Goal: Information Seeking & Learning: Learn about a topic

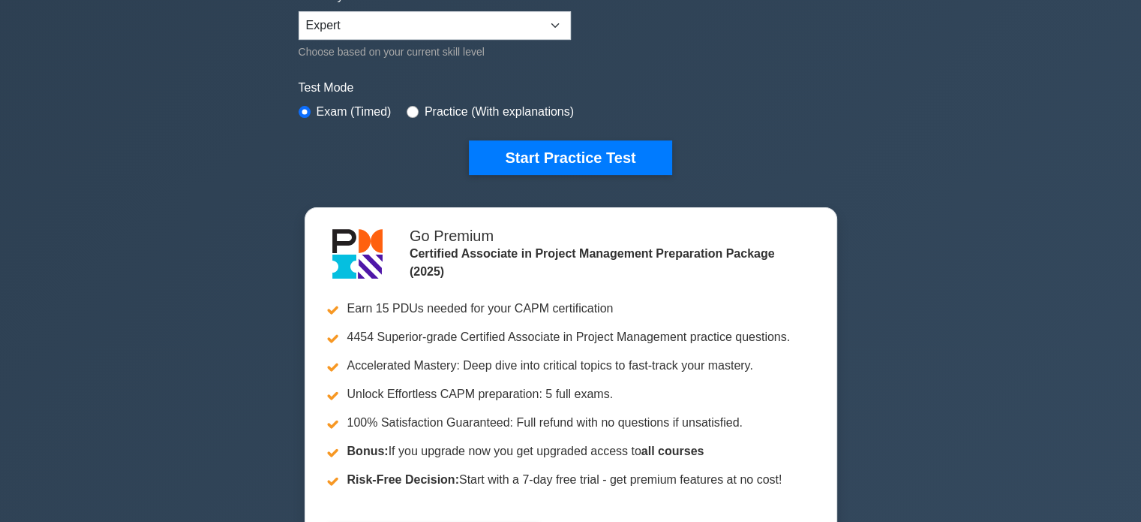
scroll to position [150, 0]
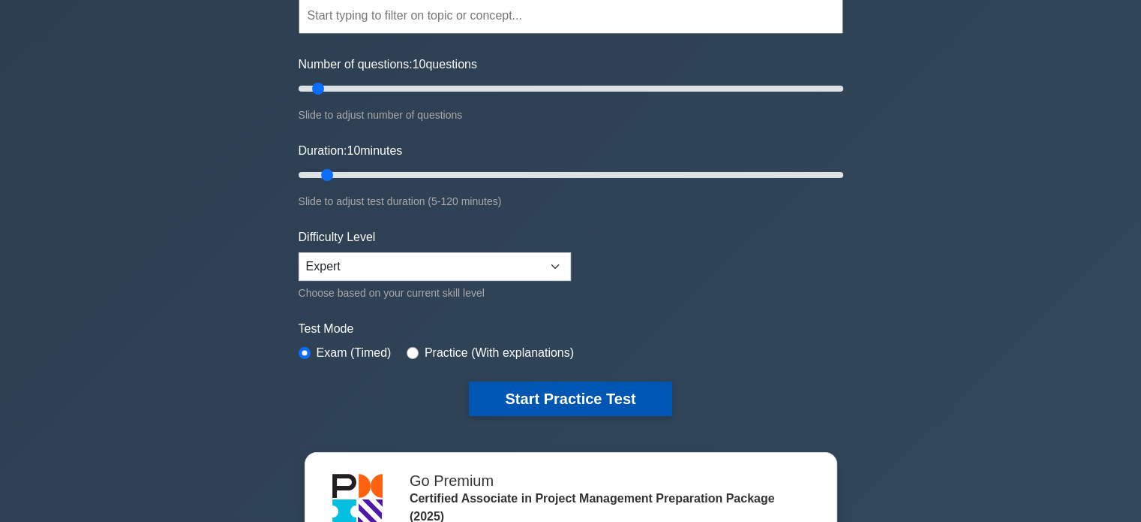
click at [558, 400] on button "Start Practice Test" at bounding box center [570, 398] width 203 height 35
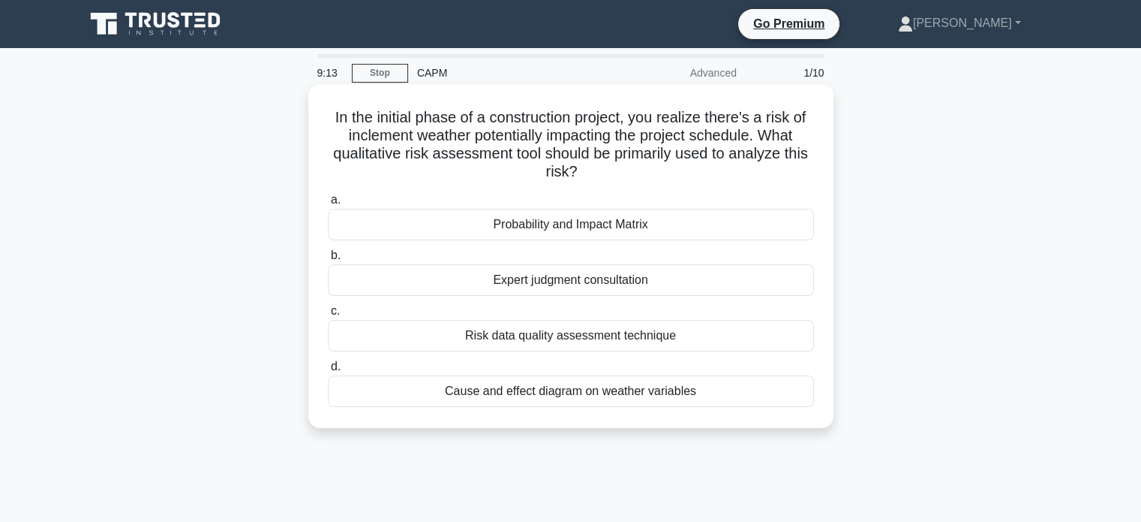
click at [567, 233] on div "Probability and Impact Matrix" at bounding box center [571, 225] width 486 height 32
click at [328, 205] on input "a. Probability and Impact Matrix" at bounding box center [328, 200] width 0 height 10
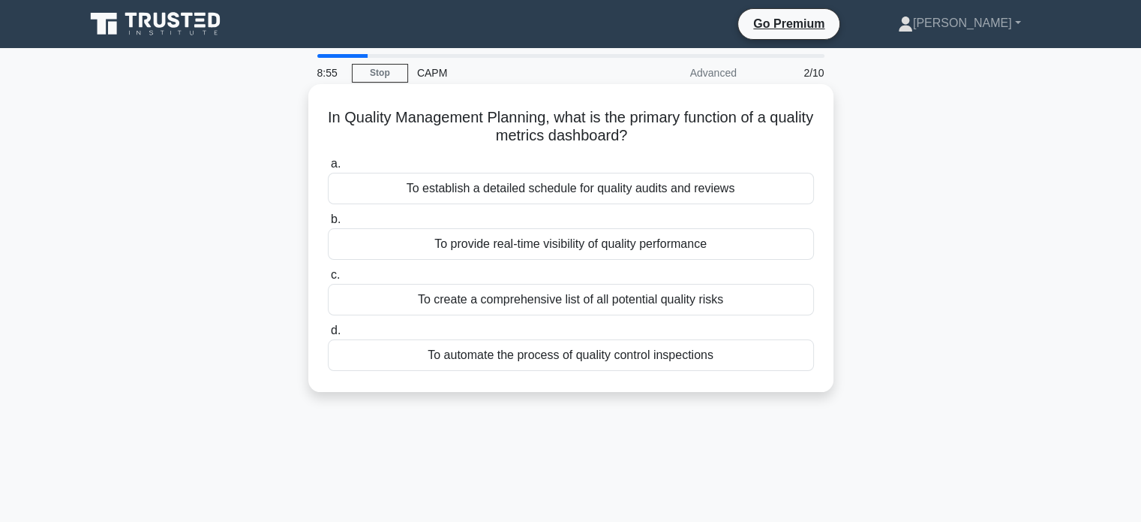
click at [371, 251] on div "To provide real-time visibility of quality performance" at bounding box center [571, 244] width 486 height 32
click at [328, 224] on input "b. To provide real-time visibility of quality performance" at bounding box center [328, 220] width 0 height 10
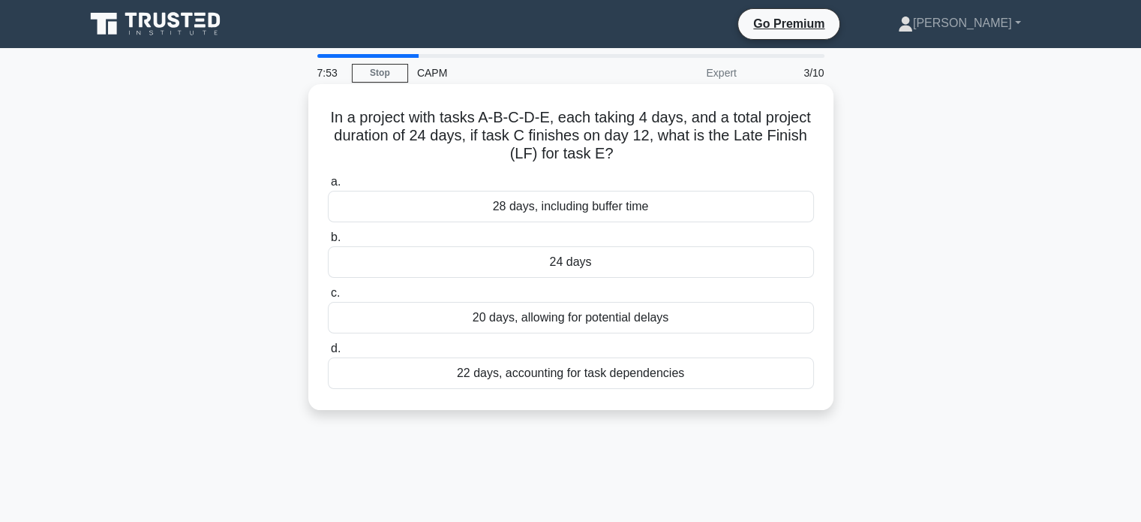
click at [588, 256] on div "24 days" at bounding box center [571, 262] width 486 height 32
click at [328, 242] on input "b. 24 days" at bounding box center [328, 238] width 0 height 10
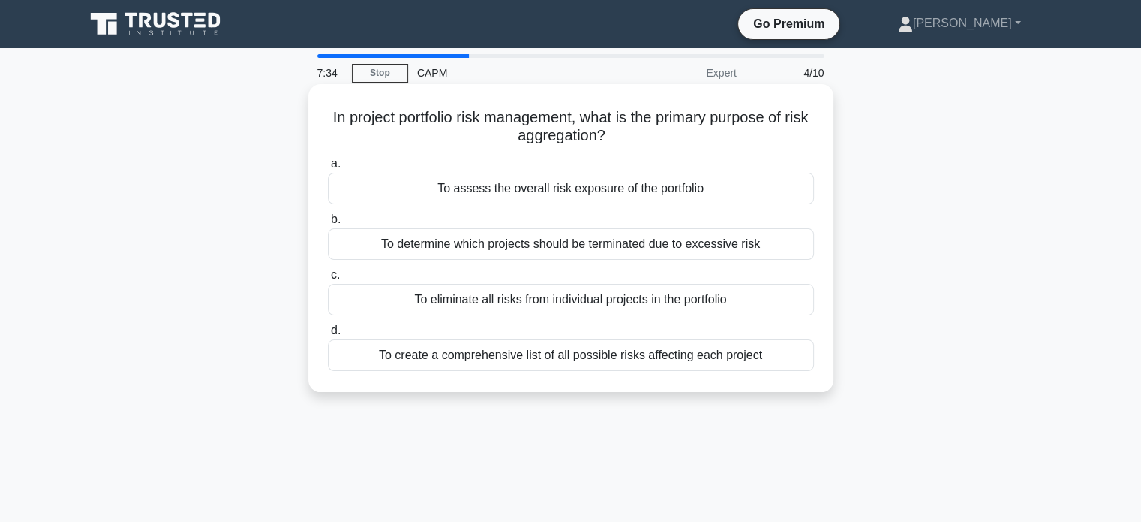
click at [544, 183] on div "To assess the overall risk exposure of the portfolio" at bounding box center [571, 189] width 486 height 32
click at [328, 169] on input "a. To assess the overall risk exposure of the portfolio" at bounding box center [328, 164] width 0 height 10
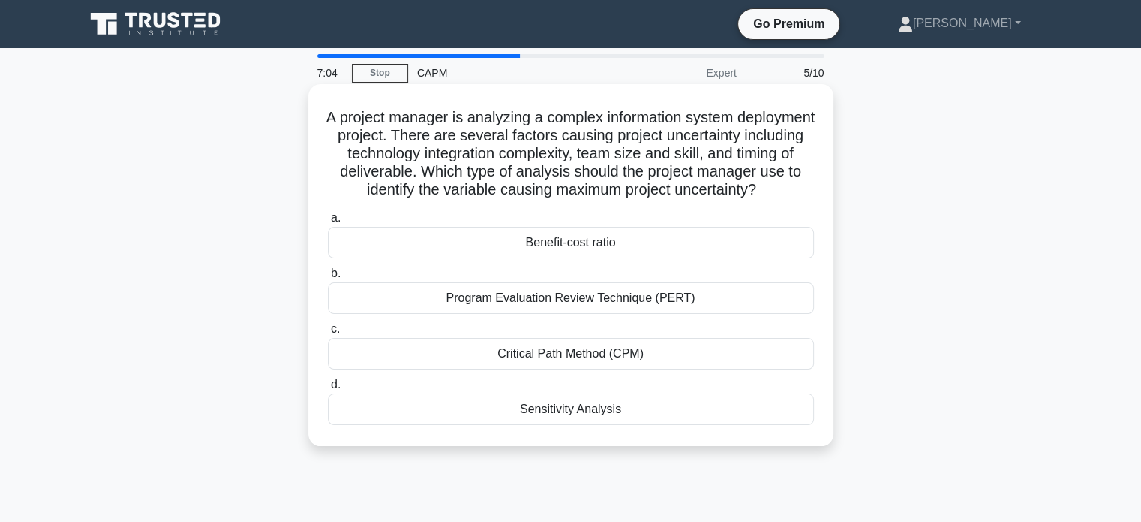
click at [548, 425] on div "Sensitivity Analysis" at bounding box center [571, 409] width 486 height 32
click at [328, 389] on input "d. Sensitivity Analysis" at bounding box center [328, 385] width 0 height 10
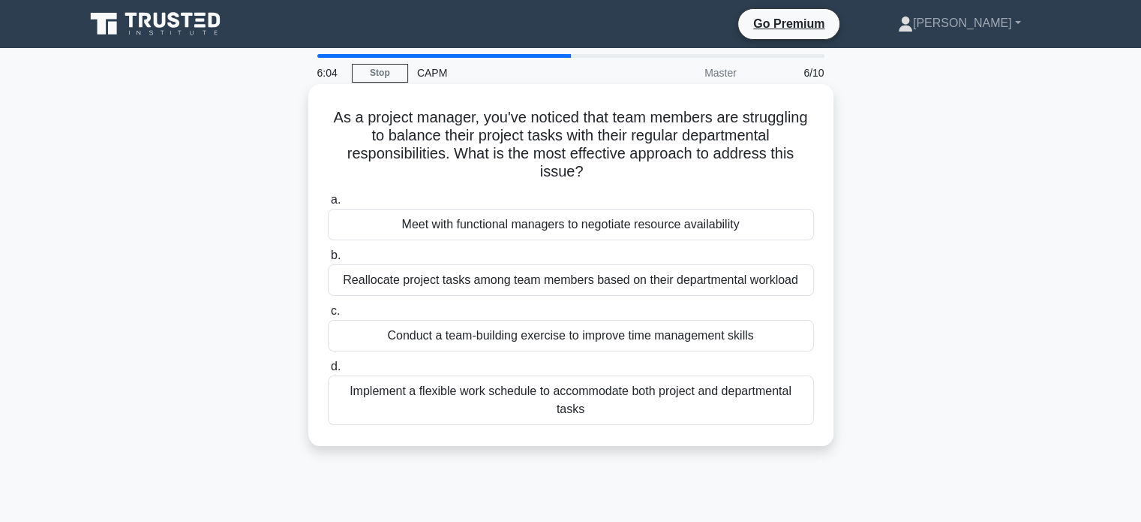
click at [546, 281] on div "Reallocate project tasks among team members based on their departmental workload" at bounding box center [571, 280] width 486 height 32
click at [328, 260] on input "b. Reallocate project tasks among team members based on their departmental work…" at bounding box center [328, 256] width 0 height 10
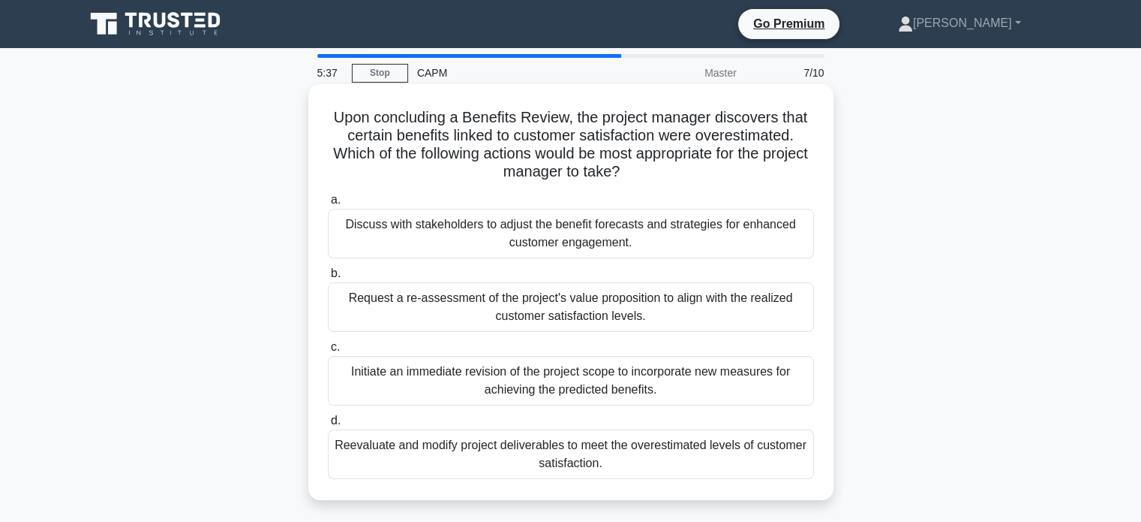
click at [569, 314] on div "Request a re-assessment of the project's value proposition to align with the re…" at bounding box center [571, 307] width 486 height 50
click at [328, 278] on input "b. Request a re-assessment of the project's value proposition to align with the…" at bounding box center [328, 274] width 0 height 10
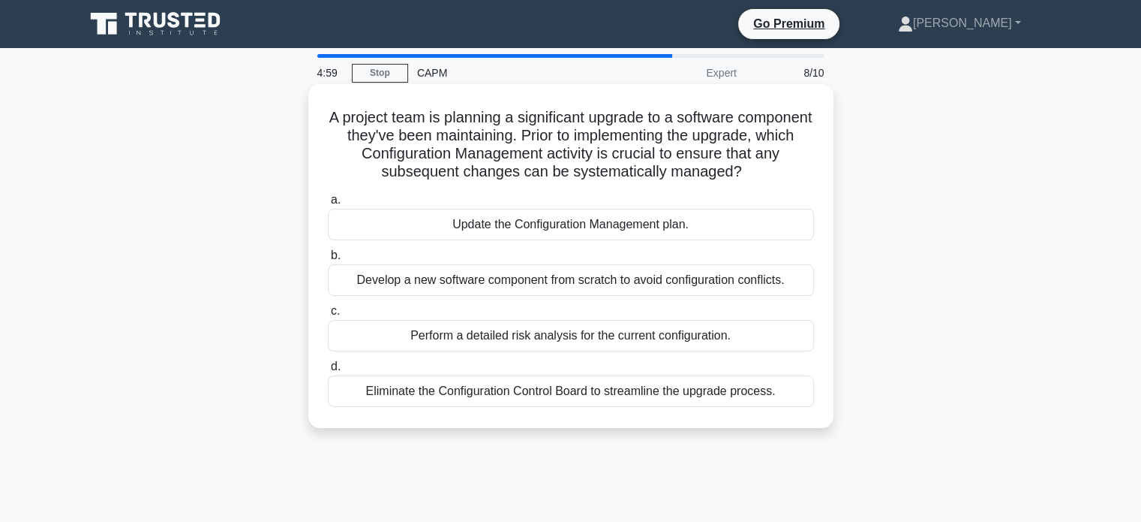
click at [499, 234] on div "Update the Configuration Management plan." at bounding box center [571, 225] width 486 height 32
click at [328, 205] on input "a. Update the Configuration Management plan." at bounding box center [328, 200] width 0 height 10
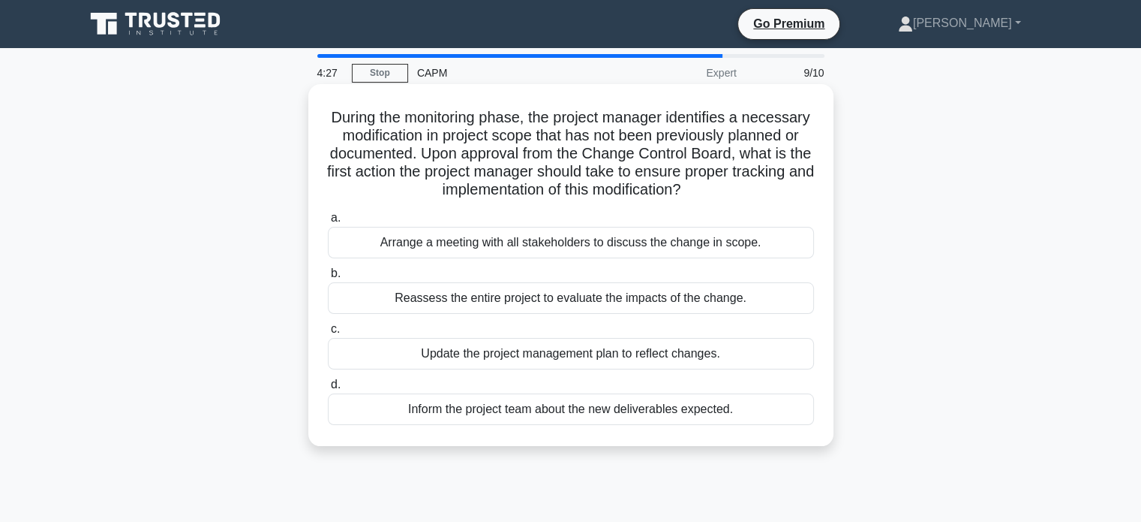
click at [471, 361] on div "Update the project management plan to reflect changes." at bounding box center [571, 354] width 486 height 32
click at [328, 334] on input "c. Update the project management plan to reflect changes." at bounding box center [328, 329] width 0 height 10
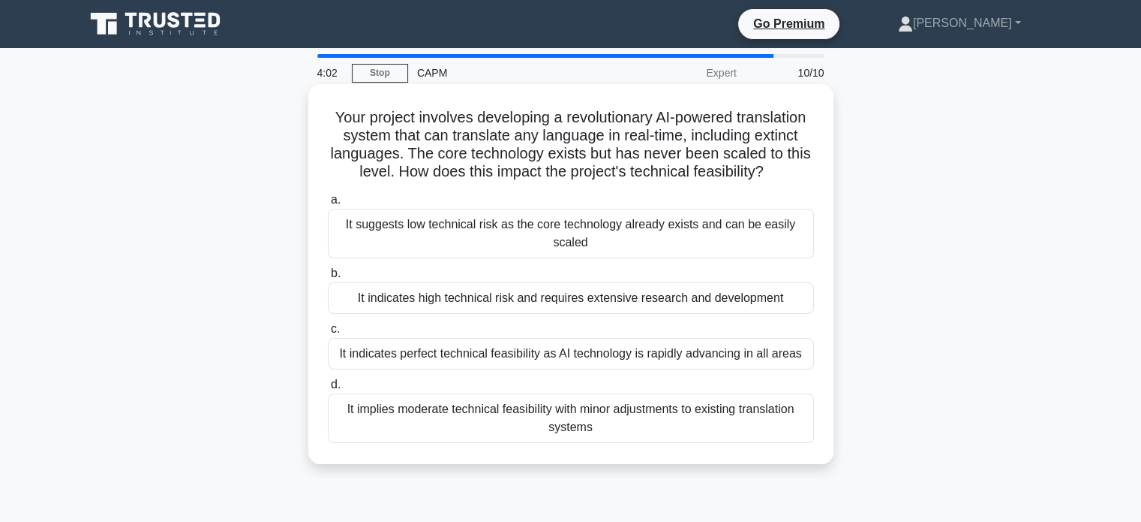
click at [398, 314] on div "It indicates high technical risk and requires extensive research and development" at bounding box center [571, 298] width 486 height 32
click at [328, 278] on input "b. It indicates high technical risk and requires extensive research and develop…" at bounding box center [328, 274] width 0 height 10
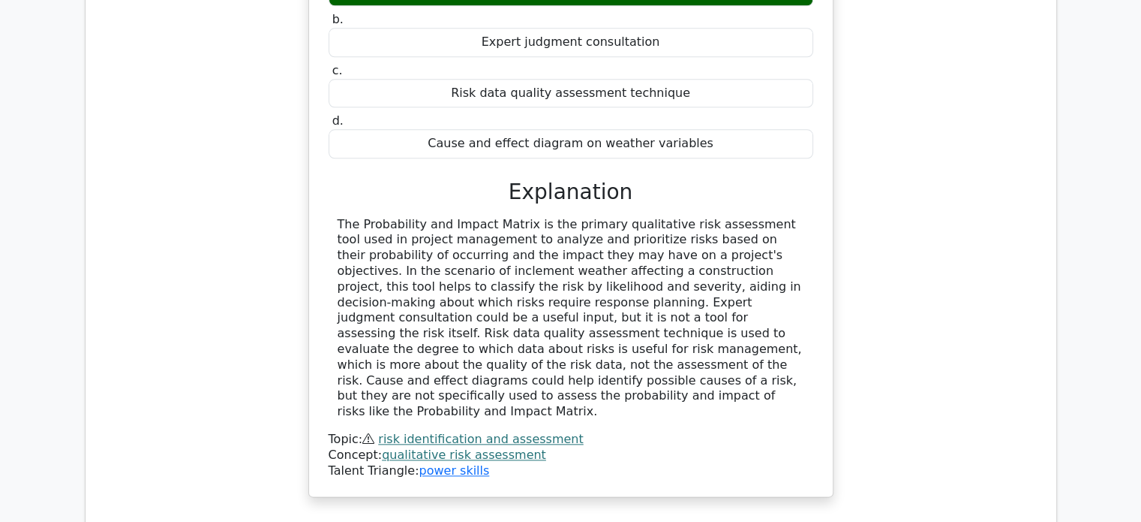
scroll to position [1801, 0]
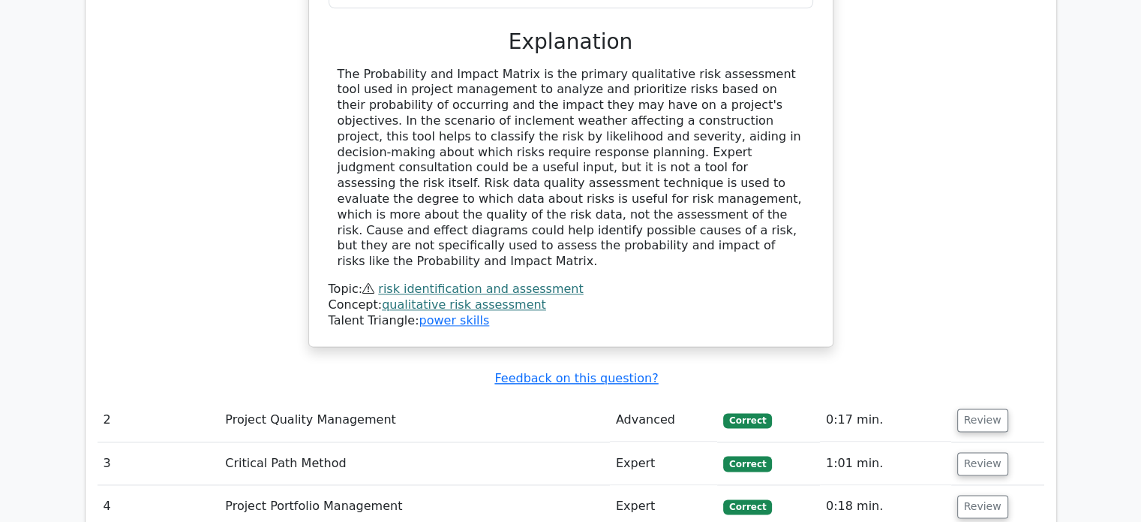
click at [901, 398] on td "0:17 min." at bounding box center [885, 419] width 131 height 43
click at [103, 398] on td "2" at bounding box center [159, 419] width 122 height 43
click at [988, 408] on button "Review" at bounding box center [983, 419] width 51 height 23
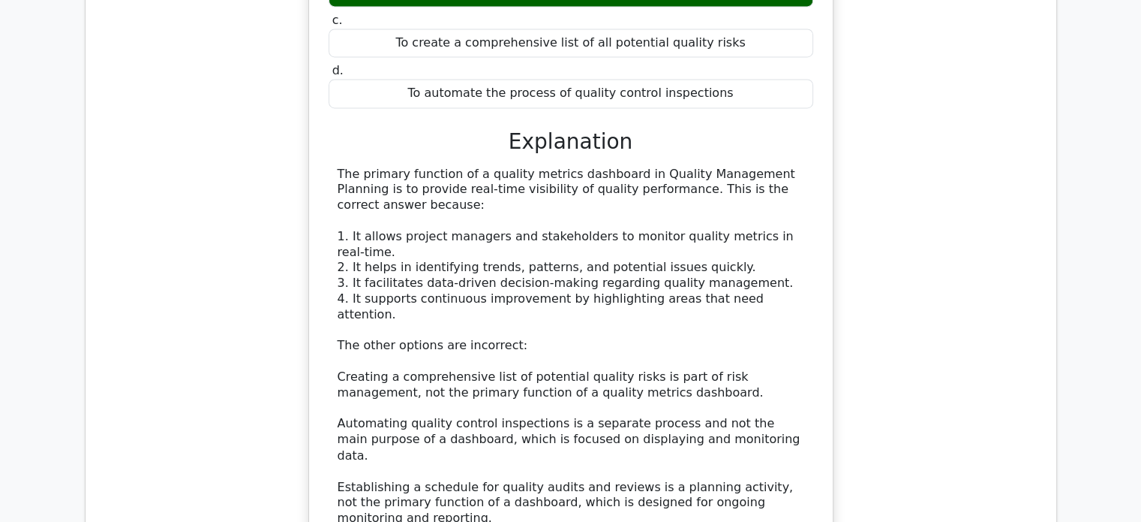
scroll to position [2627, 0]
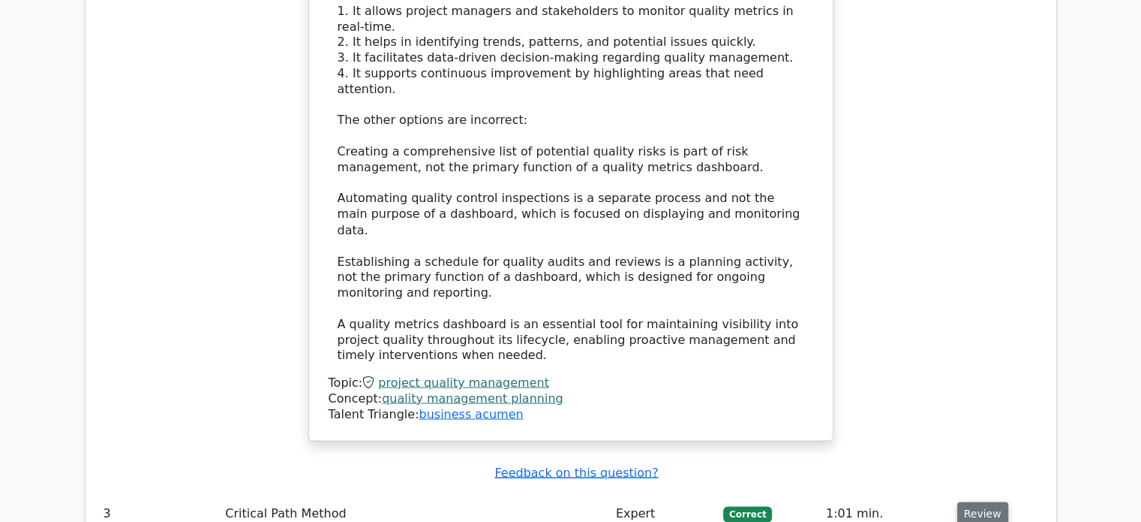
click at [994, 501] on button "Review" at bounding box center [983, 512] width 51 height 23
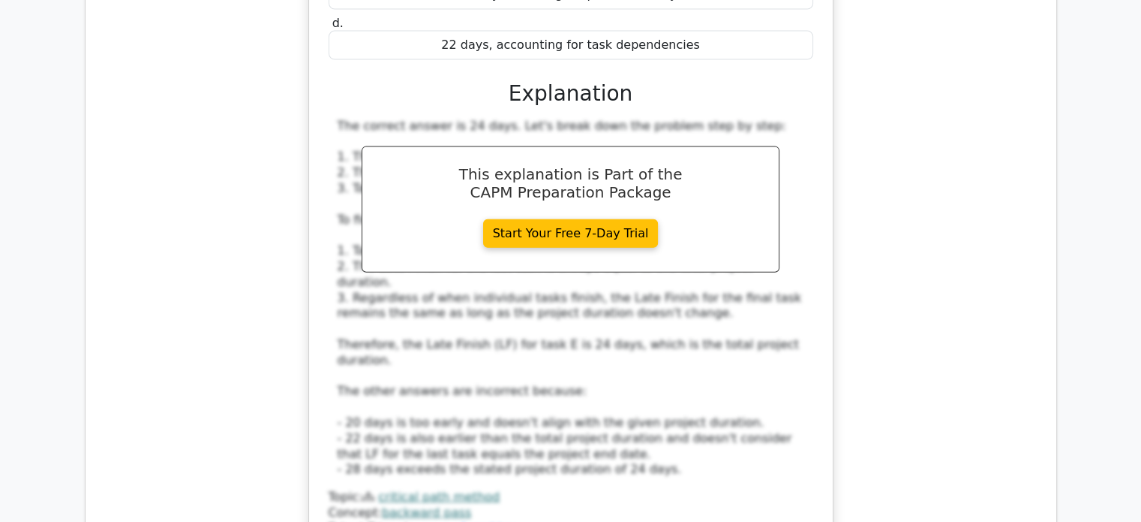
scroll to position [3377, 0]
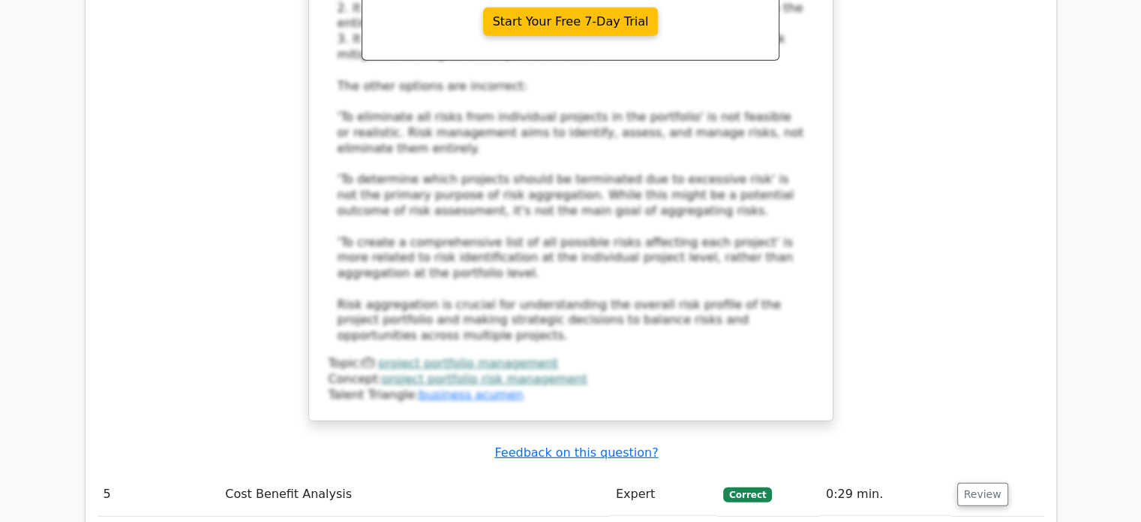
scroll to position [4428, 0]
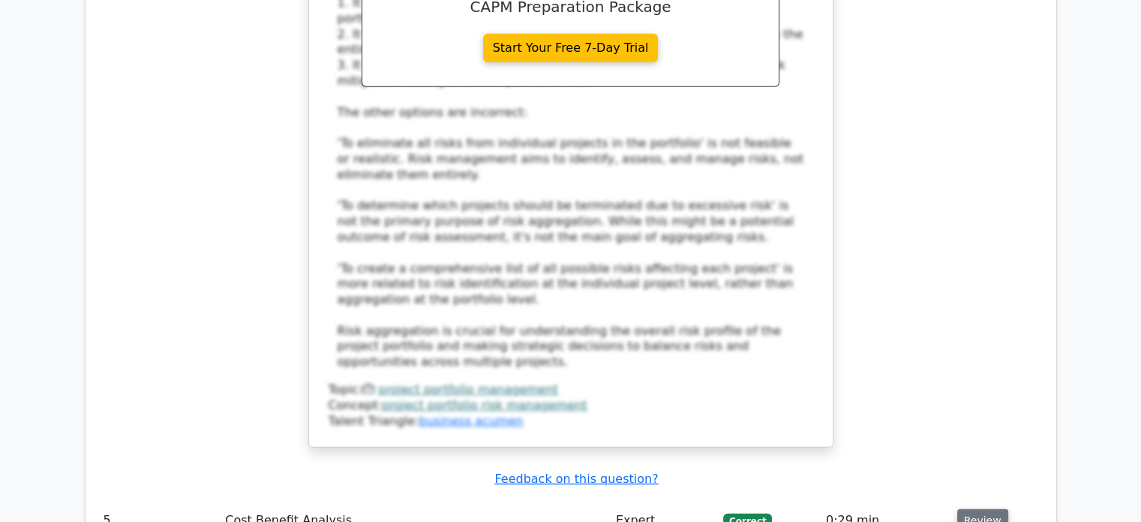
click at [994, 509] on button "Review" at bounding box center [983, 520] width 51 height 23
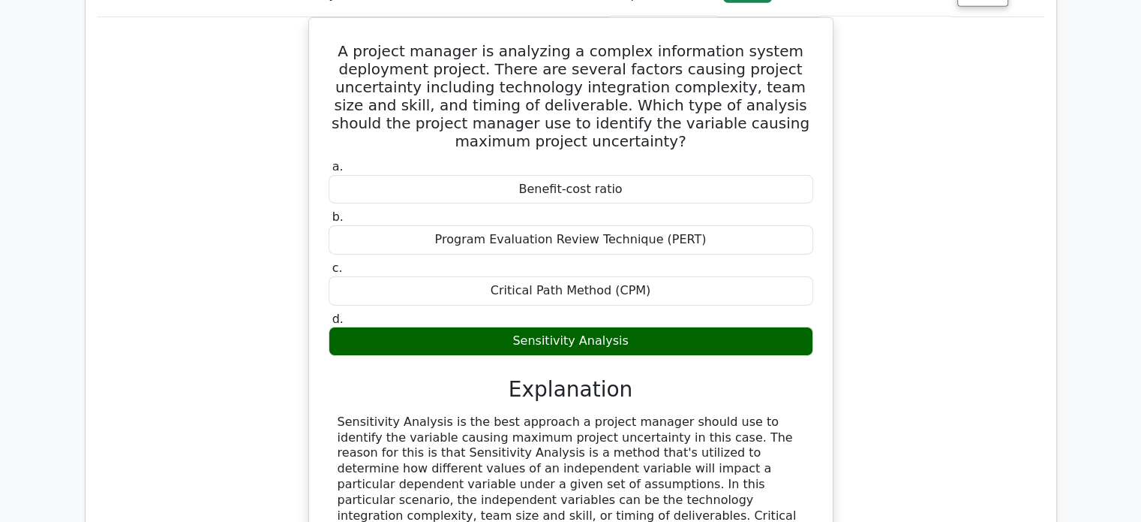
scroll to position [5178, 0]
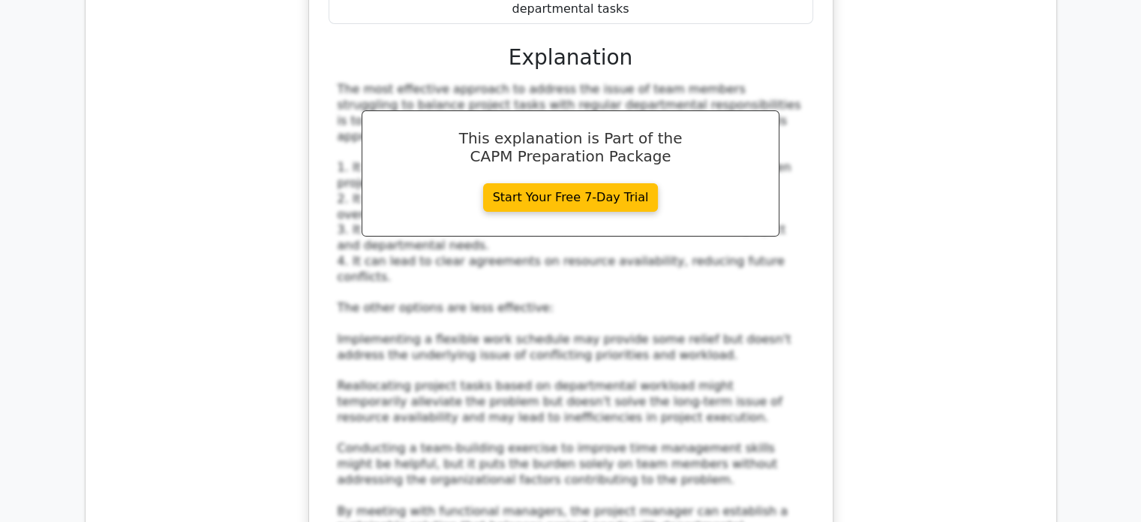
scroll to position [6154, 0]
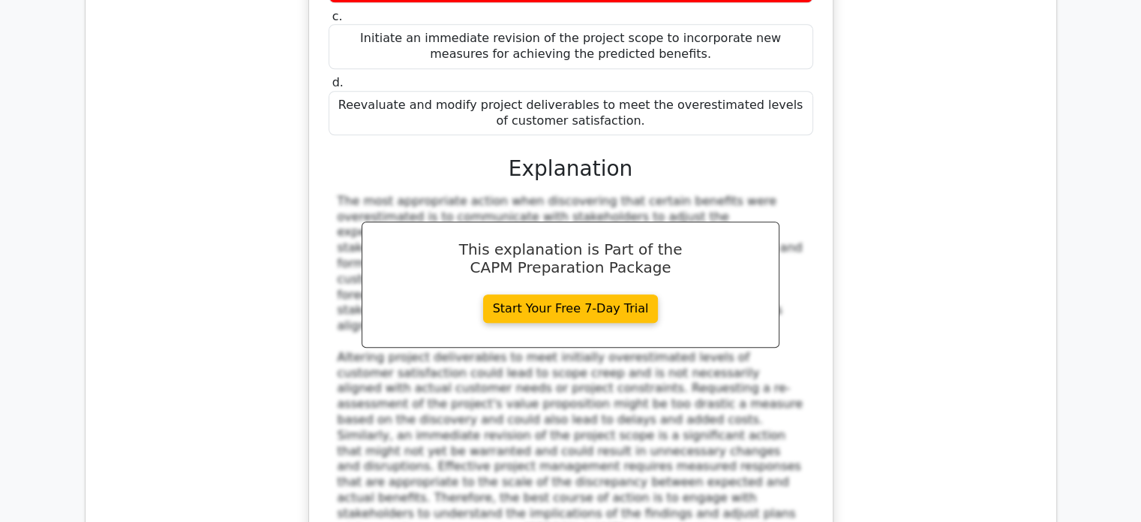
scroll to position [7054, 0]
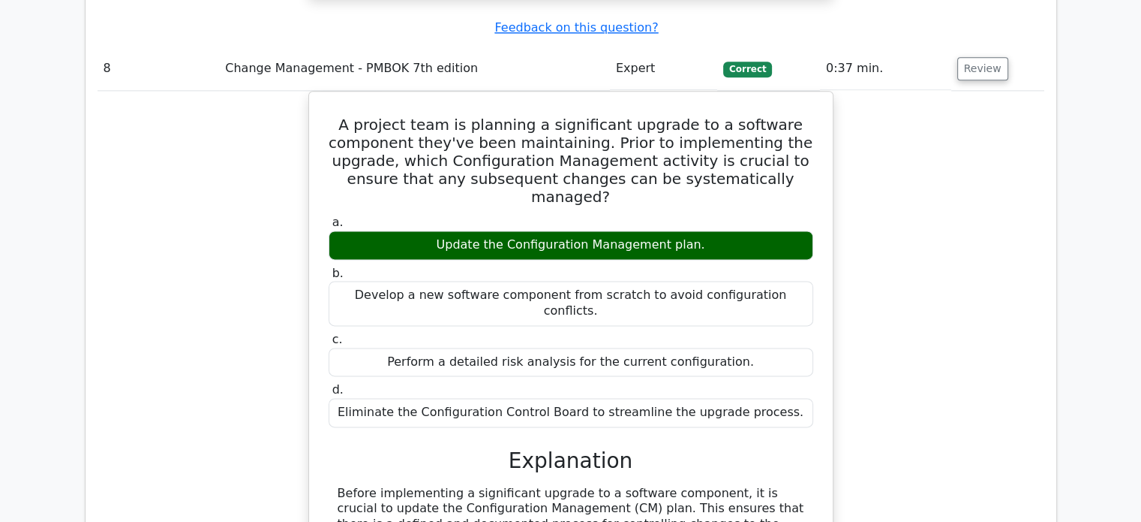
scroll to position [7955, 0]
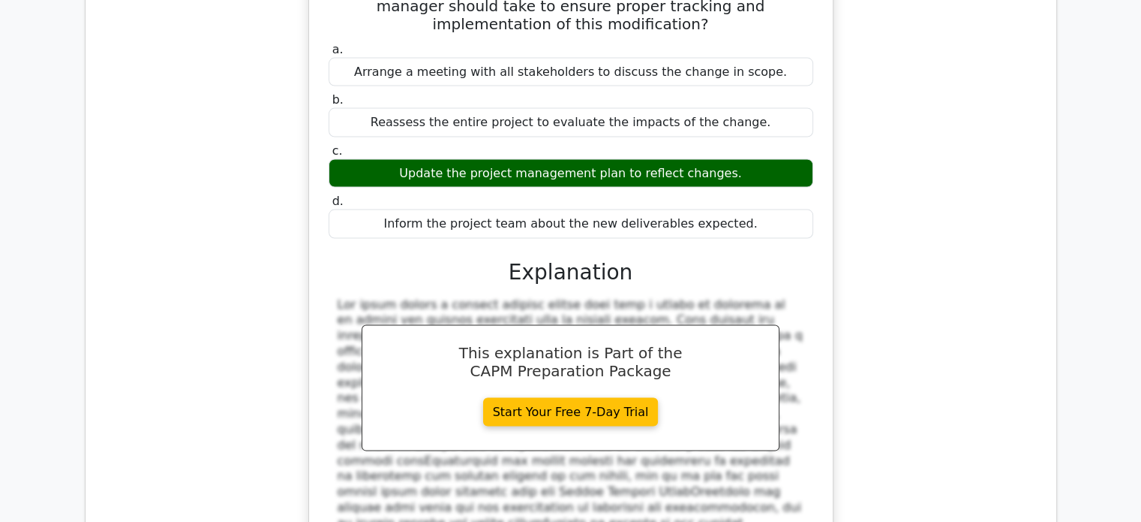
scroll to position [8705, 0]
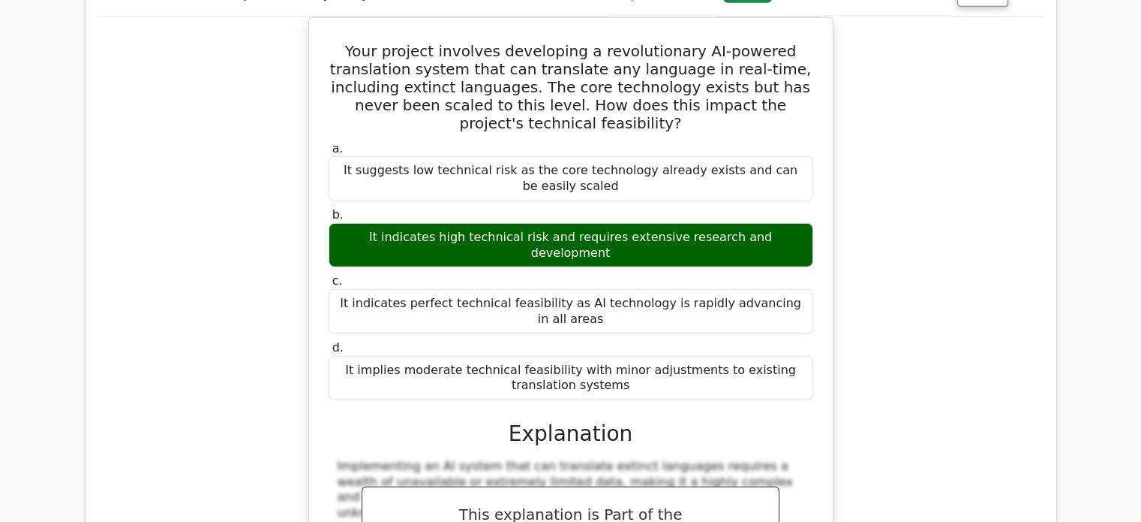
scroll to position [9801, 0]
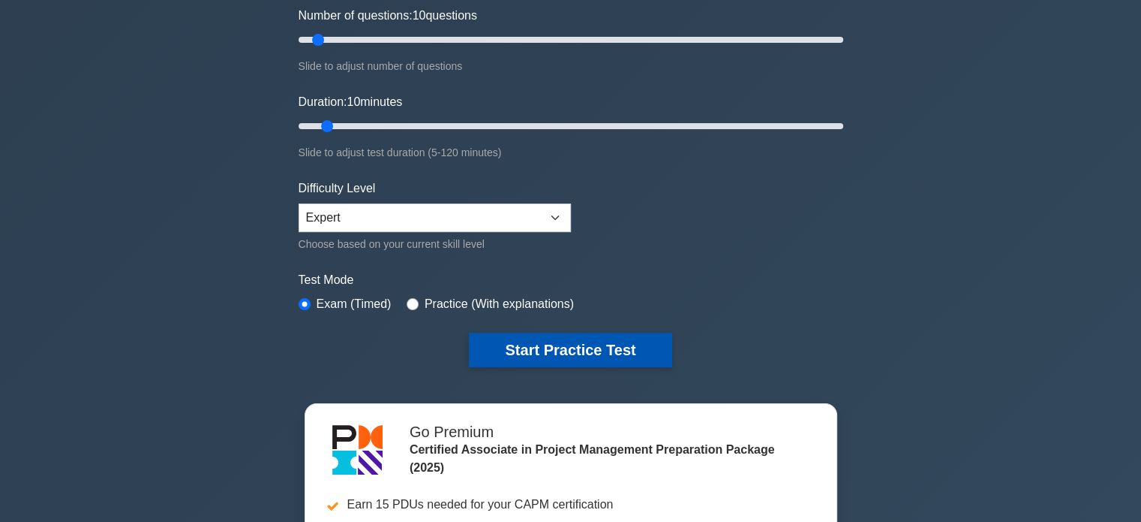
scroll to position [225, 0]
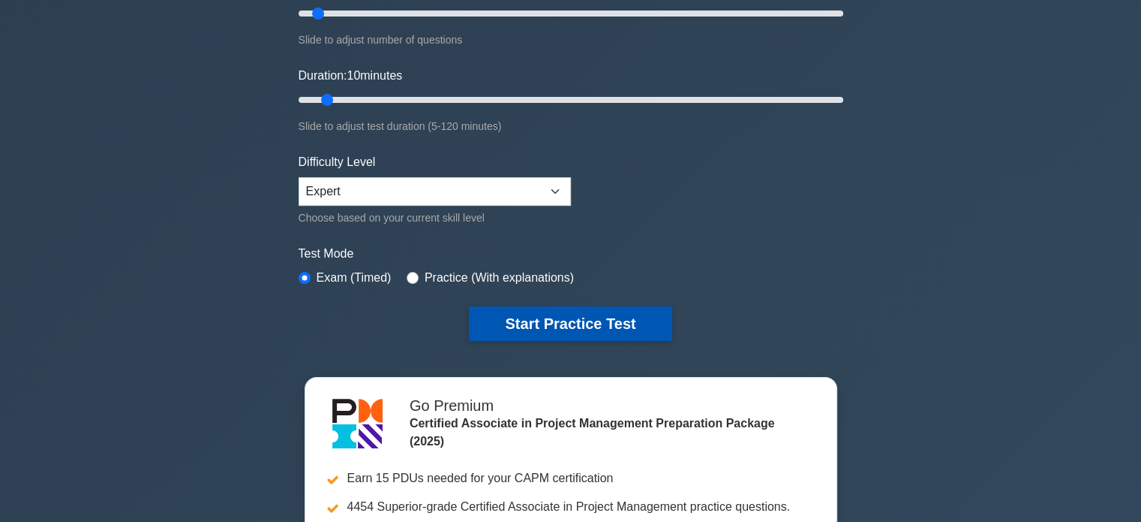
click at [507, 317] on button "Start Practice Test" at bounding box center [570, 323] width 203 height 35
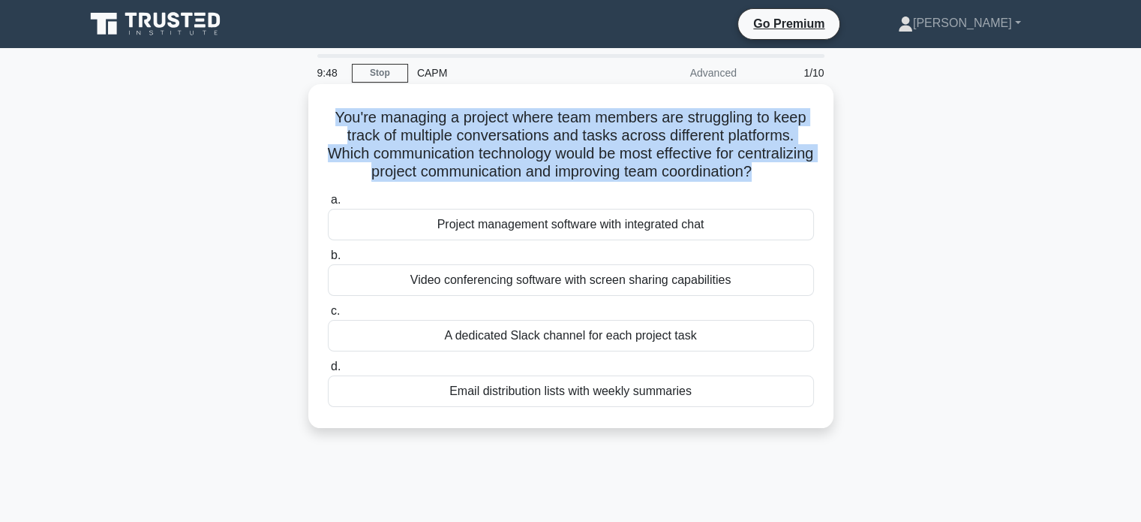
drag, startPoint x: 315, startPoint y: 119, endPoint x: 813, endPoint y: 179, distance: 501.9
click at [813, 179] on div "You're managing a project where team members are struggling to keep track of mu…" at bounding box center [570, 256] width 513 height 332
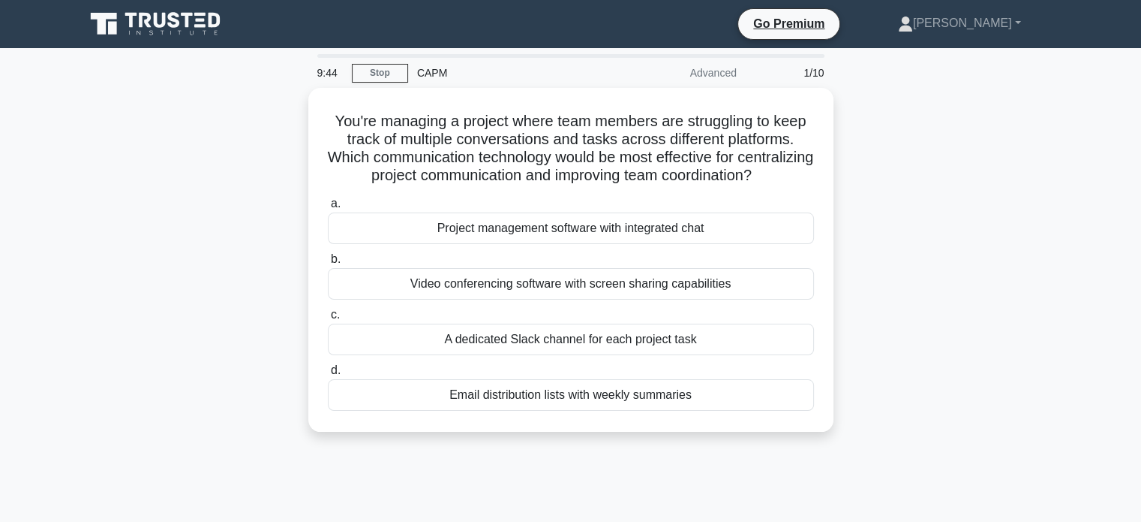
click at [101, 227] on div "You're managing a project where team members are struggling to keep track of mu…" at bounding box center [571, 269] width 991 height 362
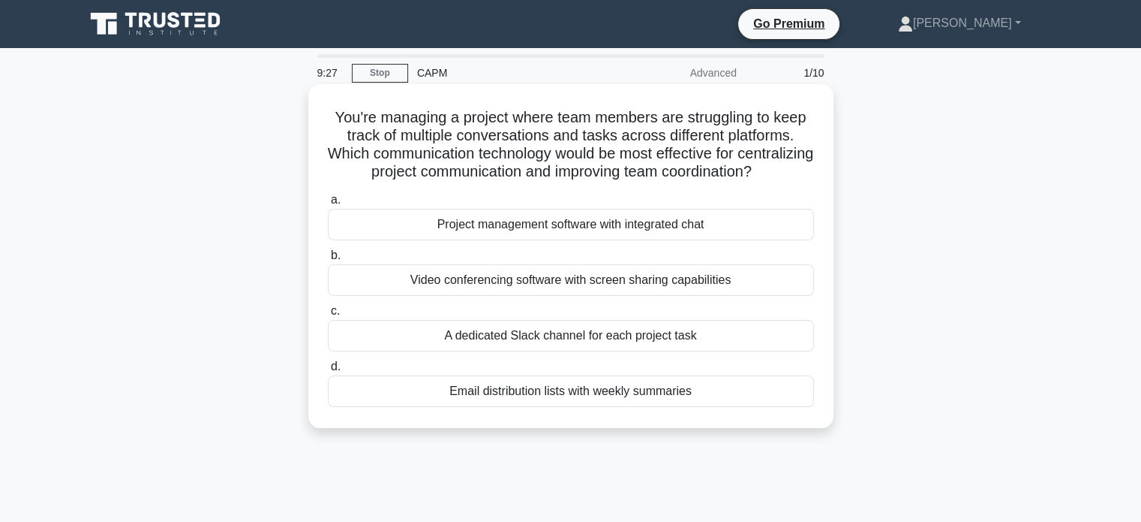
click at [426, 240] on div "Project management software with integrated chat" at bounding box center [571, 225] width 486 height 32
click at [328, 205] on input "a. Project management software with integrated chat" at bounding box center [328, 200] width 0 height 10
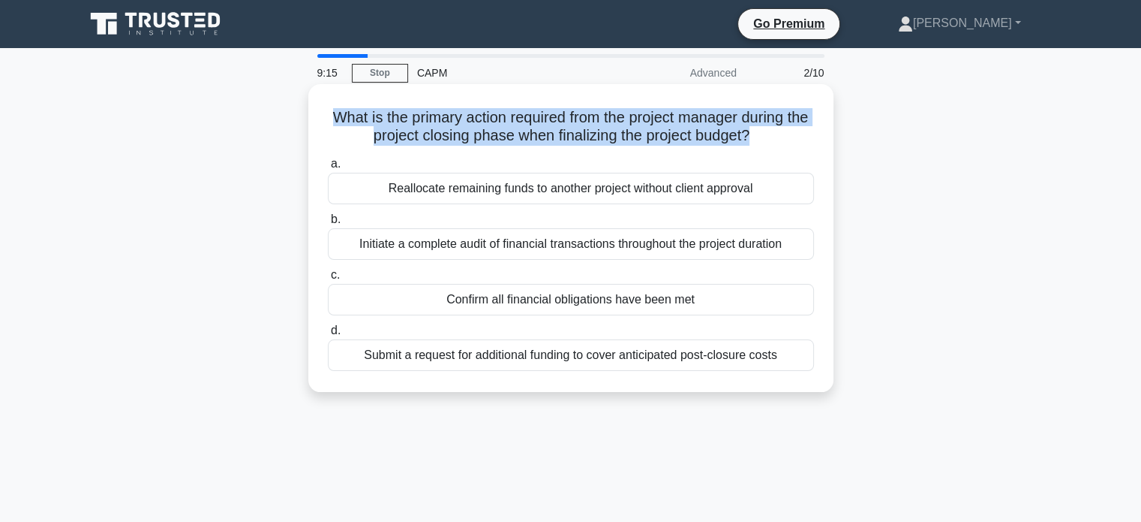
drag, startPoint x: 336, startPoint y: 113, endPoint x: 765, endPoint y: 137, distance: 429.1
click at [765, 137] on h5 "What is the primary action required from the project manager during the project…" at bounding box center [570, 127] width 489 height 38
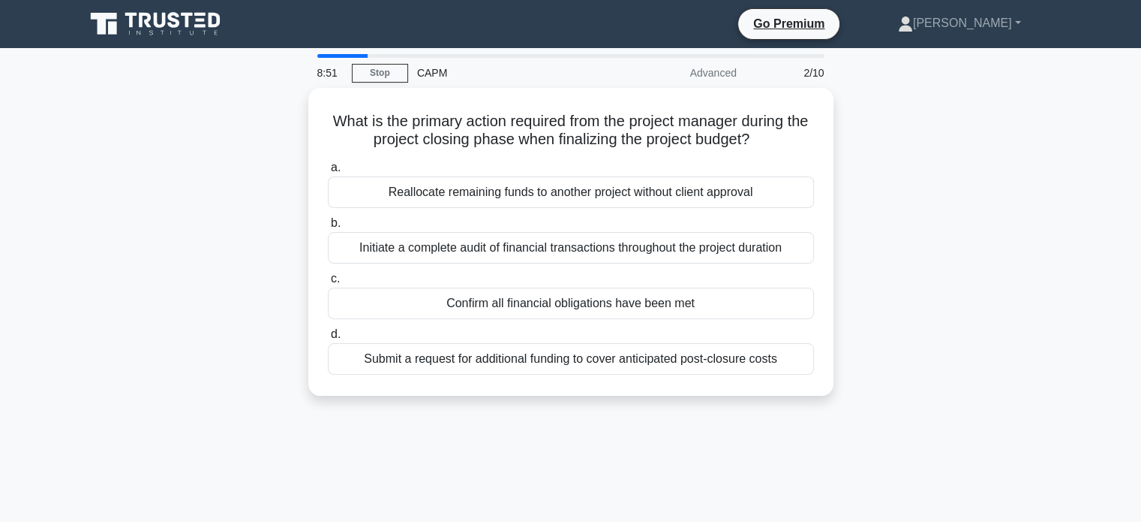
click at [115, 356] on div "What is the primary action required from the project manager during the project…" at bounding box center [571, 251] width 991 height 326
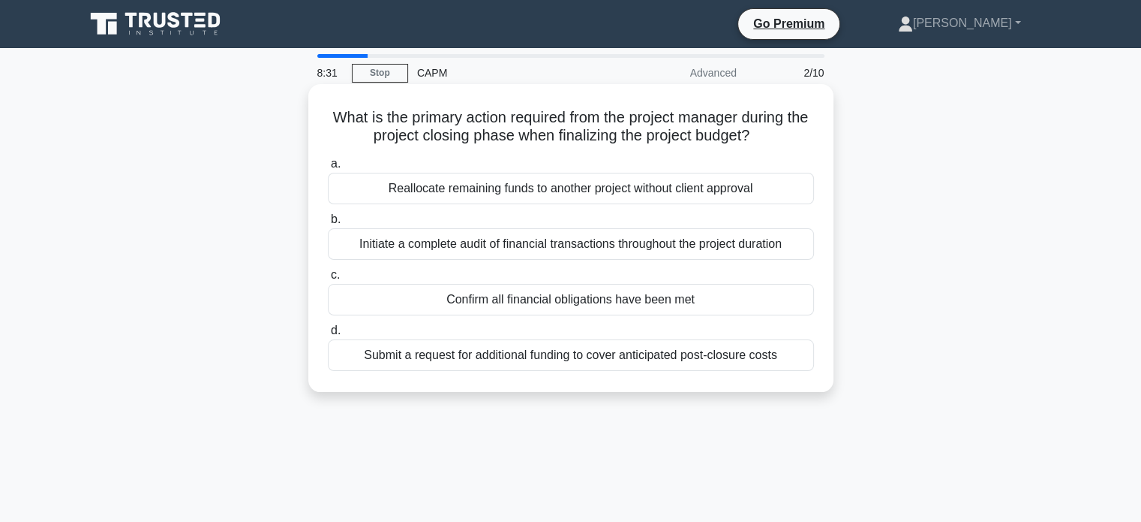
click at [517, 243] on div "Initiate a complete audit of financial transactions throughout the project dura…" at bounding box center [571, 244] width 486 height 32
click at [328, 224] on input "b. Initiate a complete audit of financial transactions throughout the project d…" at bounding box center [328, 220] width 0 height 10
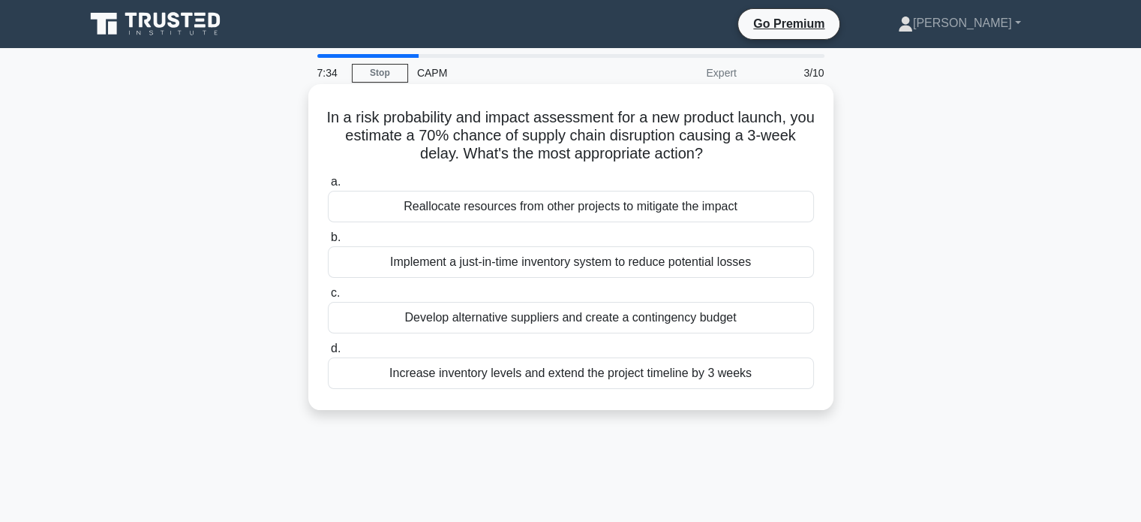
click at [649, 314] on div "Develop alternative suppliers and create a contingency budget" at bounding box center [571, 318] width 486 height 32
click at [328, 298] on input "c. Develop alternative suppliers and create a contingency budget" at bounding box center [328, 293] width 0 height 10
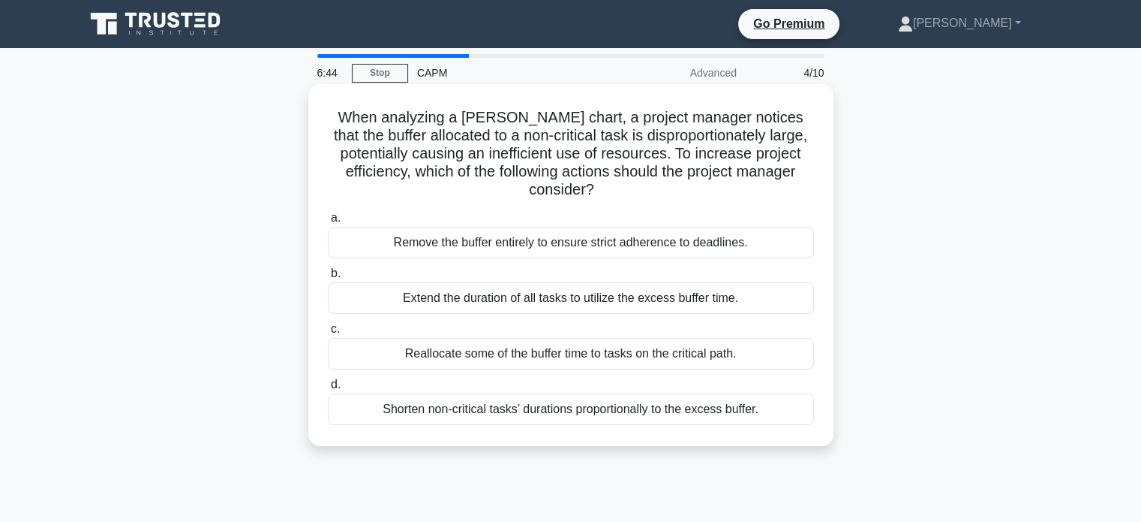
click at [388, 410] on div "Shorten non-critical tasks’ durations proportionally to the excess buffer." at bounding box center [571, 409] width 486 height 32
click at [328, 389] on input "d. Shorten non-critical tasks’ durations proportionally to the excess buffer." at bounding box center [328, 385] width 0 height 10
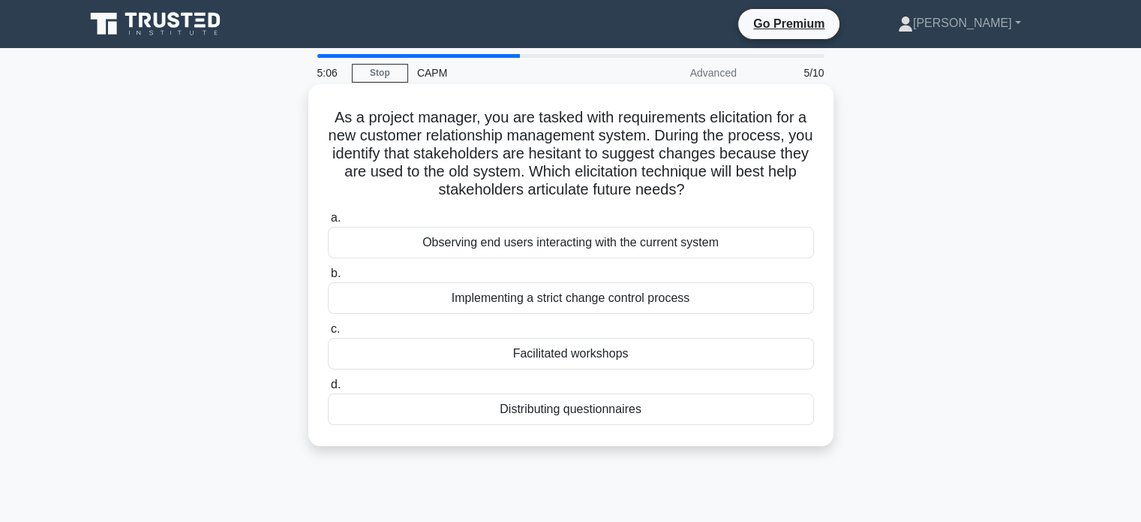
click at [473, 248] on div "Observing end users interacting with the current system" at bounding box center [571, 243] width 486 height 32
click at [328, 223] on input "a. Observing end users interacting with the current system" at bounding box center [328, 218] width 0 height 10
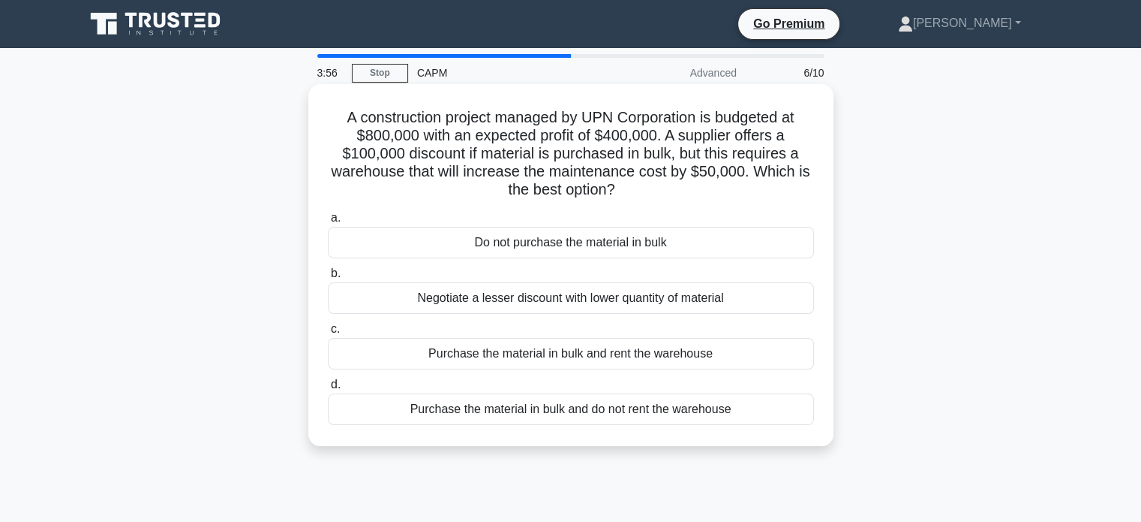
click at [579, 357] on div "Purchase the material in bulk and rent the warehouse" at bounding box center [571, 354] width 486 height 32
click at [328, 334] on input "c. Purchase the material in bulk and rent the warehouse" at bounding box center [328, 329] width 0 height 10
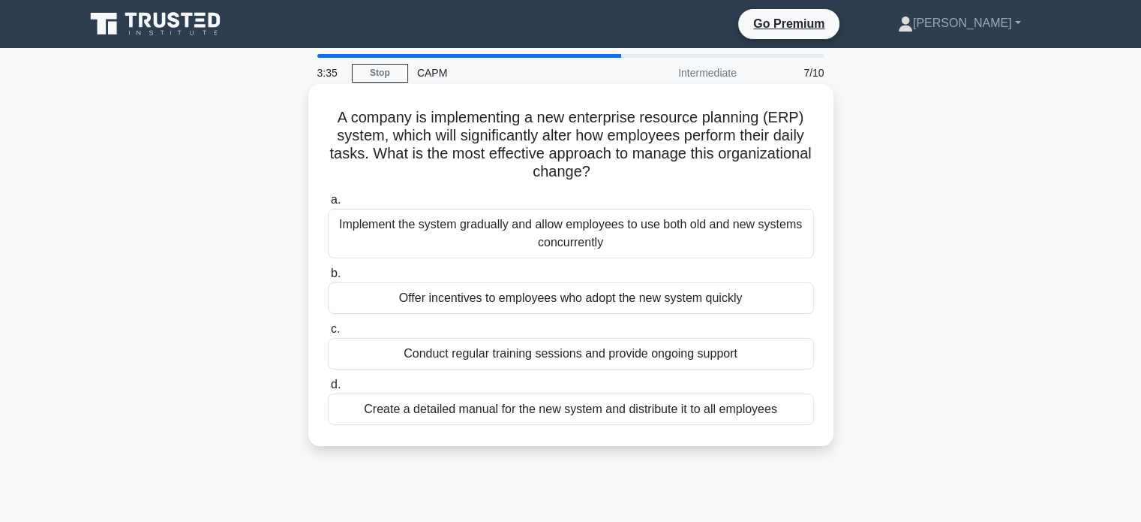
click at [669, 353] on div "Conduct regular training sessions and provide ongoing support" at bounding box center [571, 354] width 486 height 32
click at [328, 334] on input "c. Conduct regular training sessions and provide ongoing support" at bounding box center [328, 329] width 0 height 10
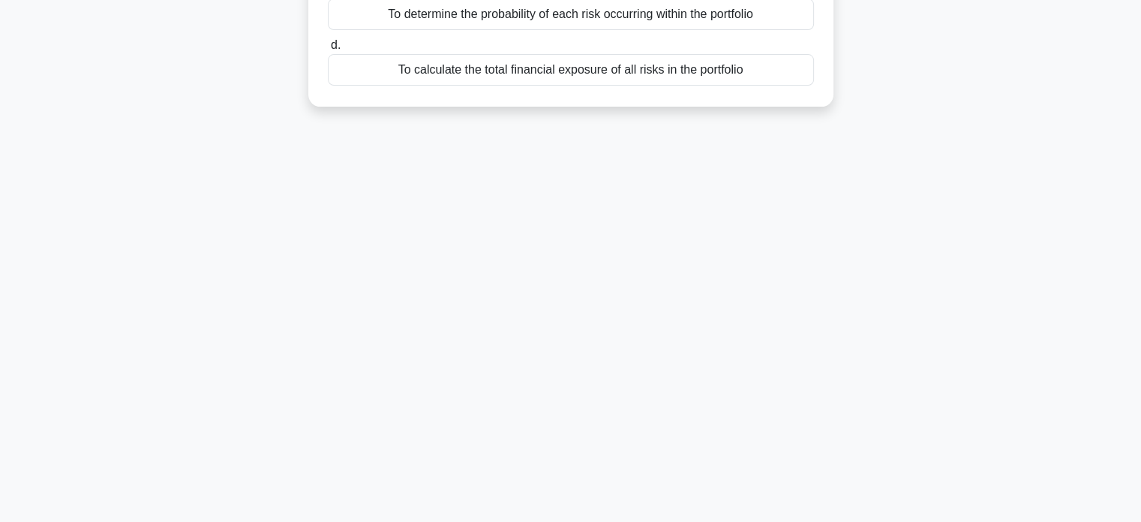
drag, startPoint x: 669, startPoint y: 353, endPoint x: 660, endPoint y: 520, distance: 166.8
click at [660, 520] on main "3:34 Stop CAPM Intermediate 8/10 In project portfolio risk management, what is …" at bounding box center [570, 140] width 1141 height 762
click at [702, 368] on div "3:34 Stop CAPM Intermediate 8/10 In project portfolio risk management, what is …" at bounding box center [571, 140] width 991 height 750
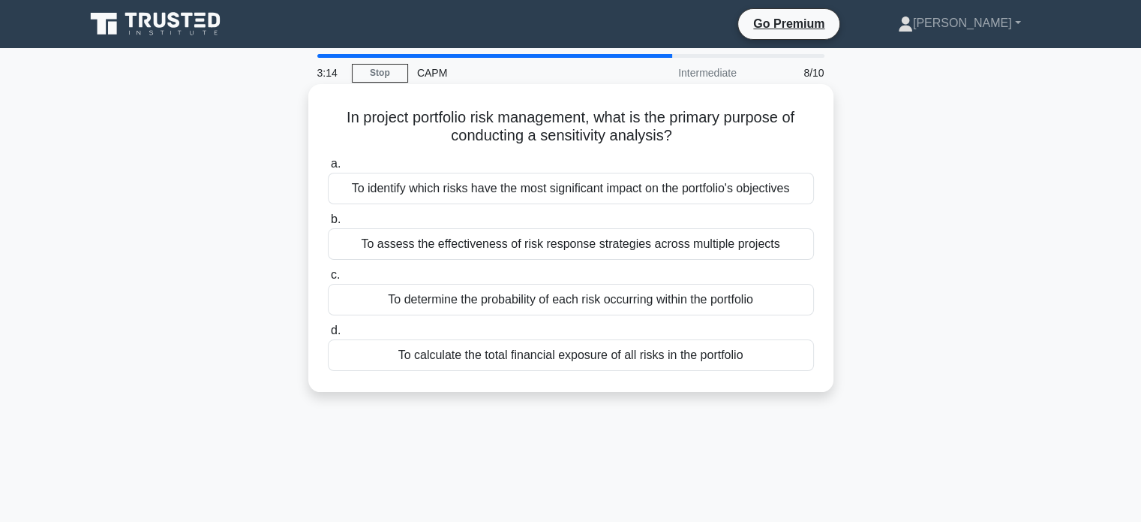
click at [744, 193] on div "To identify which risks have the most significant impact on the portfolio's obj…" at bounding box center [571, 189] width 486 height 32
click at [328, 169] on input "a. To identify which risks have the most significant impact on the portfolio's …" at bounding box center [328, 164] width 0 height 10
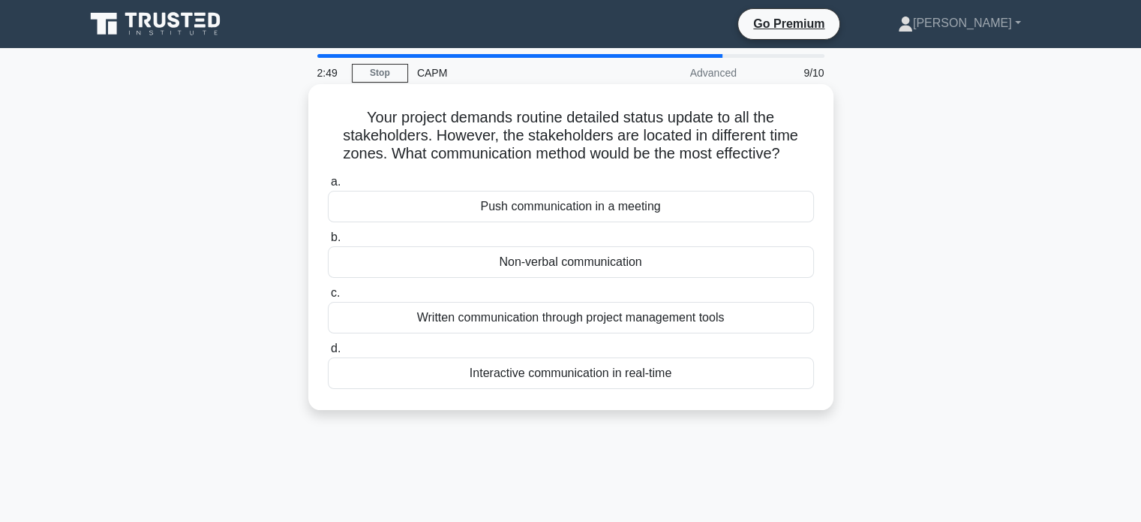
click at [364, 310] on div "Written communication through project management tools" at bounding box center [571, 318] width 486 height 32
click at [328, 298] on input "c. Written communication through project management tools" at bounding box center [328, 293] width 0 height 10
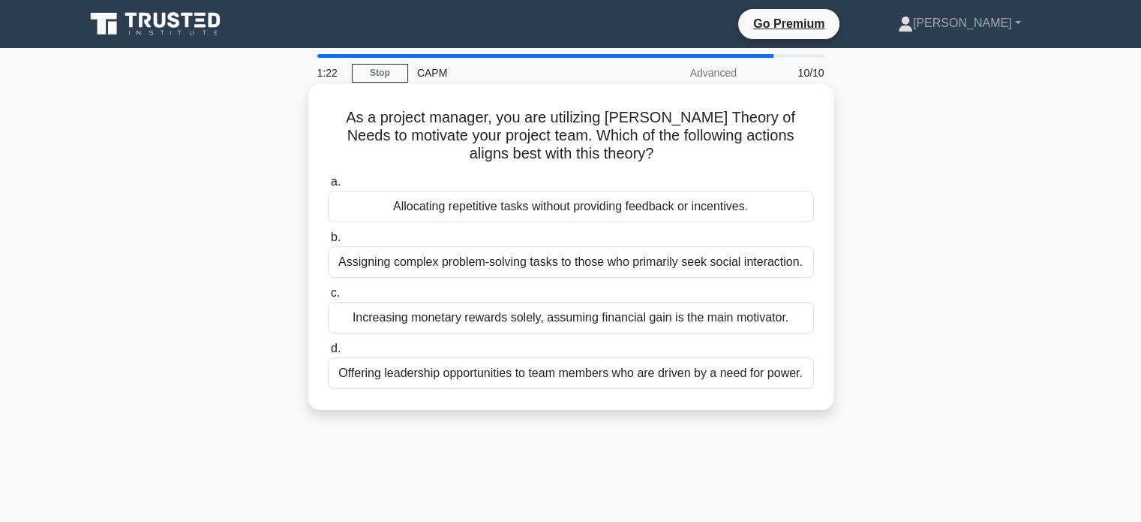
click at [415, 383] on div "Offering leadership opportunities to team members who are driven by a need for …" at bounding box center [571, 373] width 486 height 32
click at [328, 353] on input "d. Offering leadership opportunities to team members who are driven by a need f…" at bounding box center [328, 349] width 0 height 10
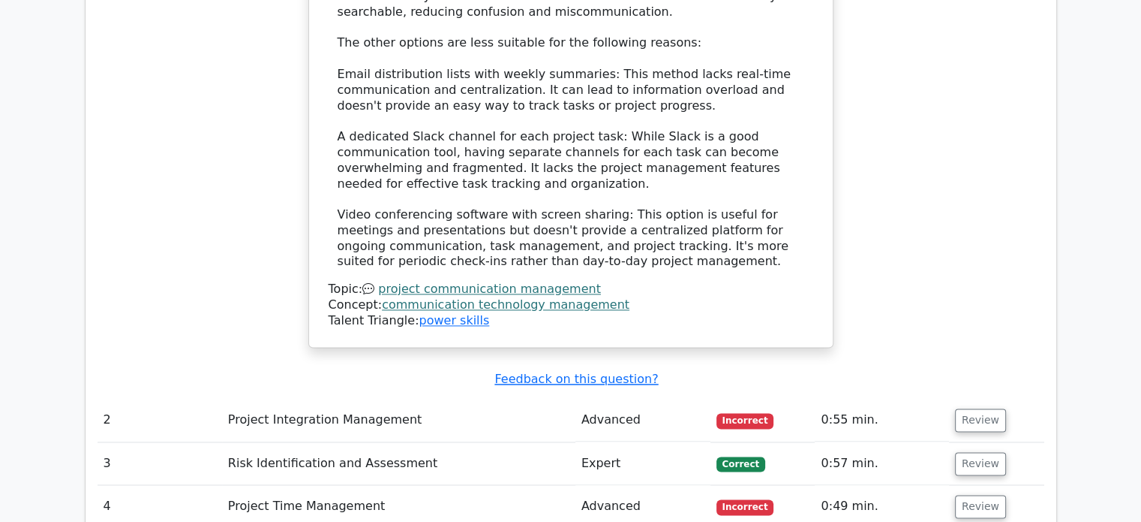
scroll to position [2143, 0]
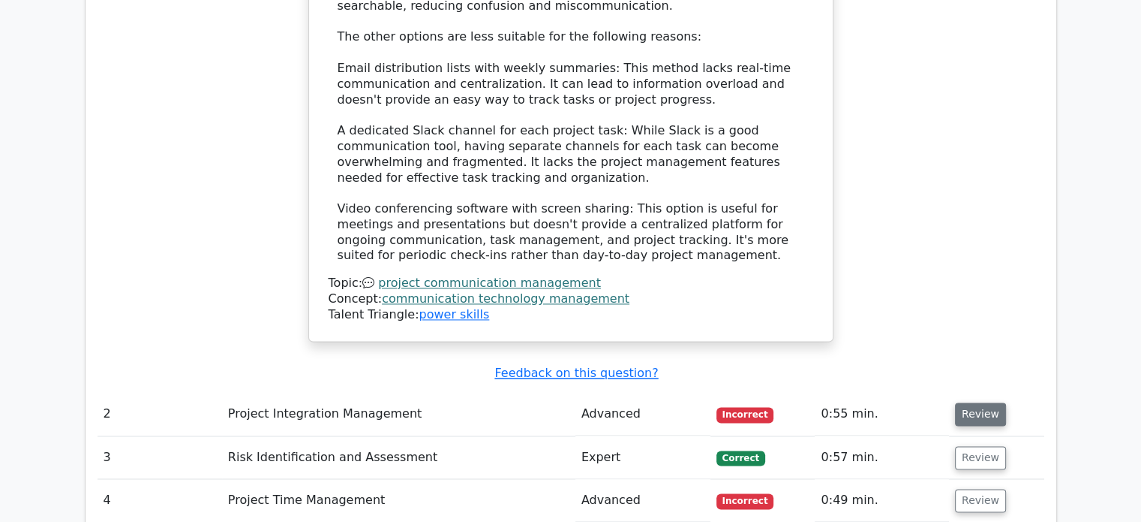
click at [973, 402] on button "Review" at bounding box center [980, 413] width 51 height 23
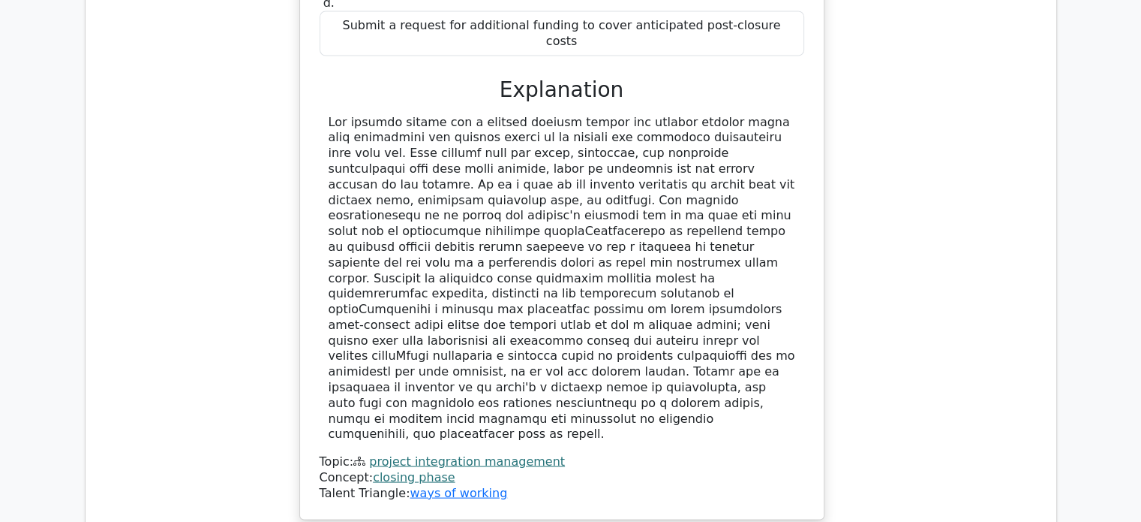
scroll to position [2852, 0]
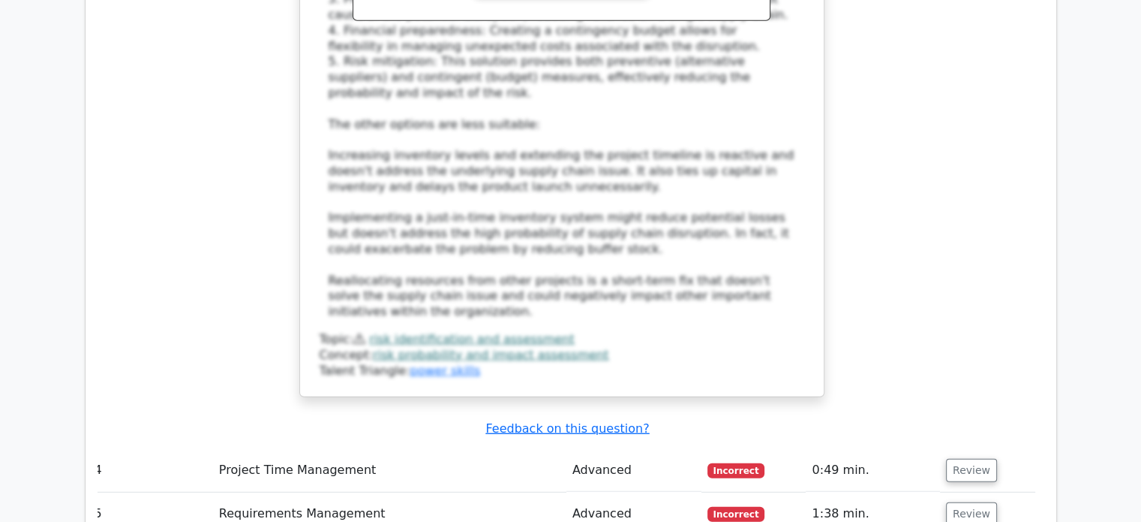
scroll to position [3929, 0]
click at [970, 459] on button "Review" at bounding box center [971, 470] width 51 height 23
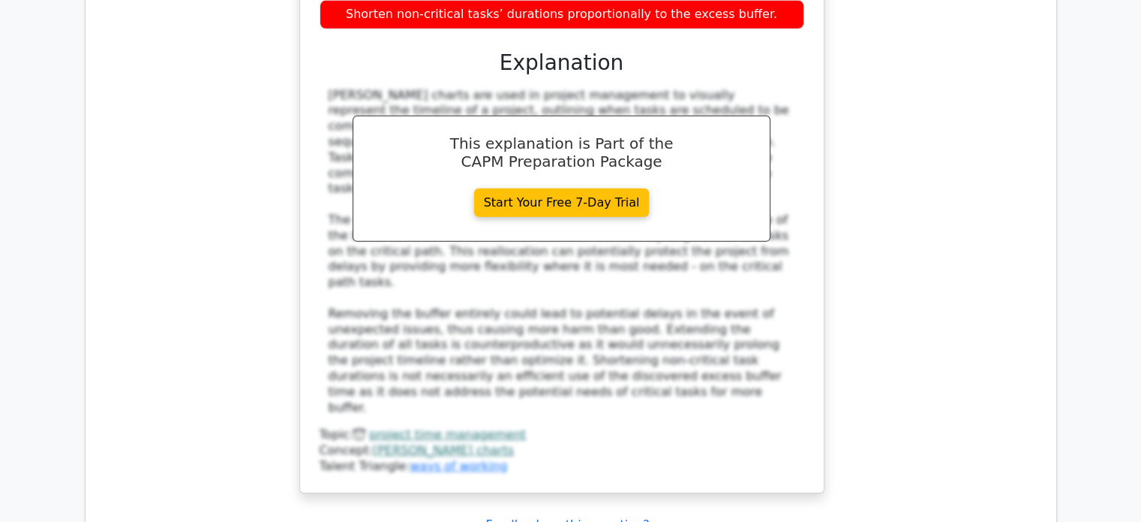
scroll to position [4713, 0]
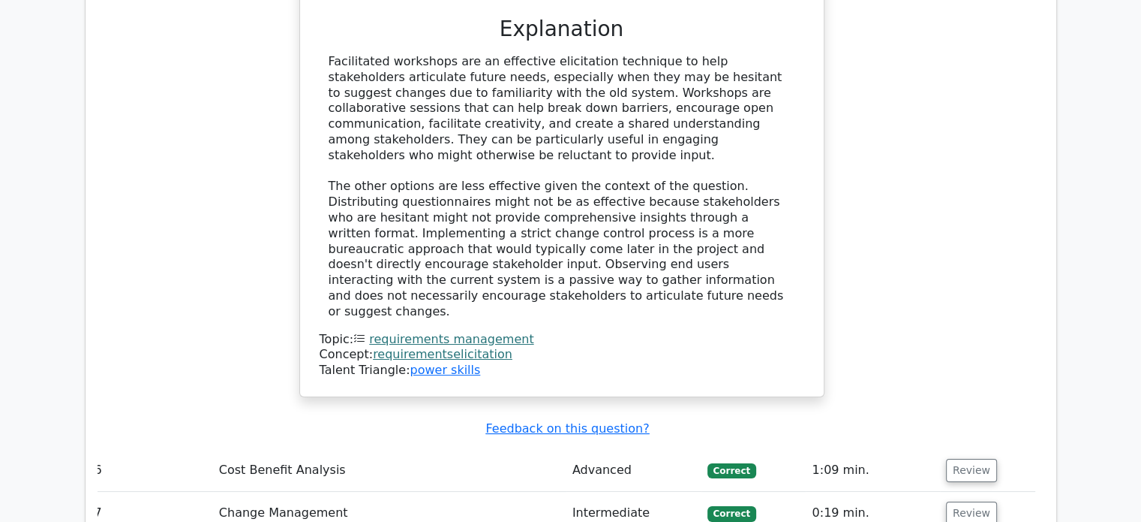
scroll to position [5643, 0]
drag, startPoint x: 585, startPoint y: 353, endPoint x: 789, endPoint y: 356, distance: 203.4
copy h5 "[PERSON_NAME] Theory of Needs"
